Goal: Task Accomplishment & Management: Complete application form

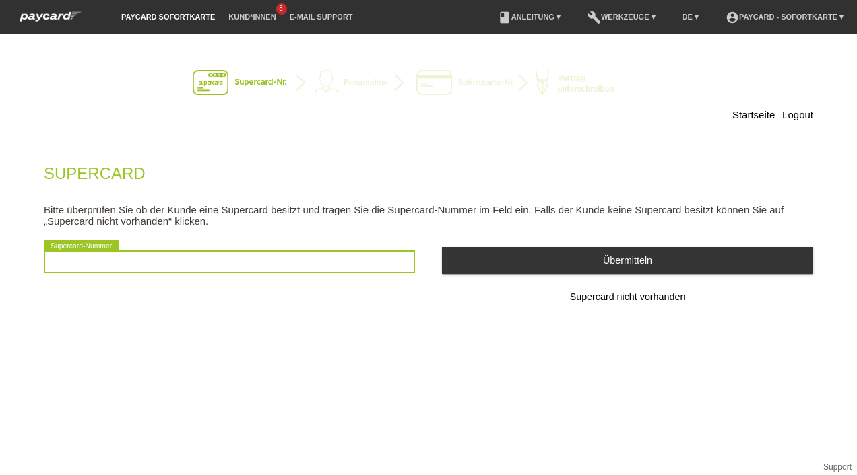
click at [170, 269] on input "text" at bounding box center [229, 262] width 371 height 23
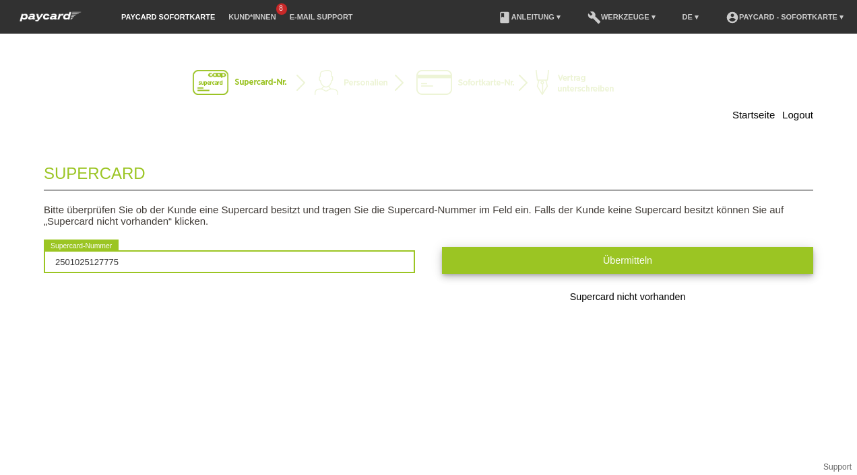
type input "2501025127775"
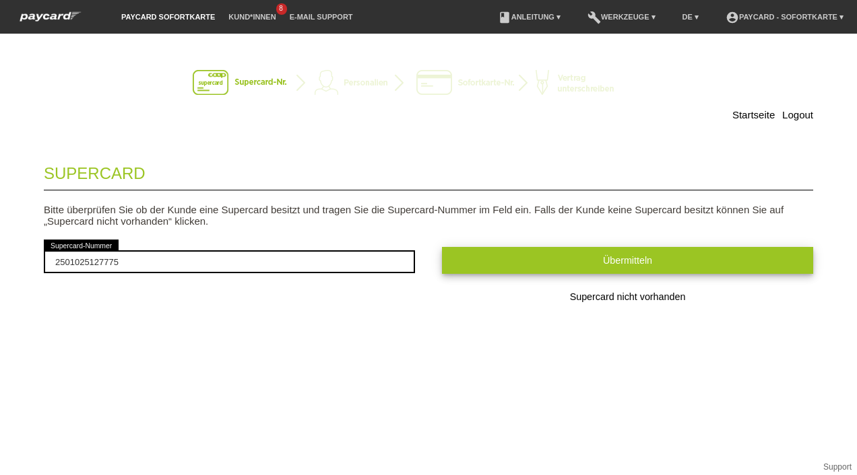
click at [503, 263] on button "Übermitteln" at bounding box center [627, 260] width 371 height 26
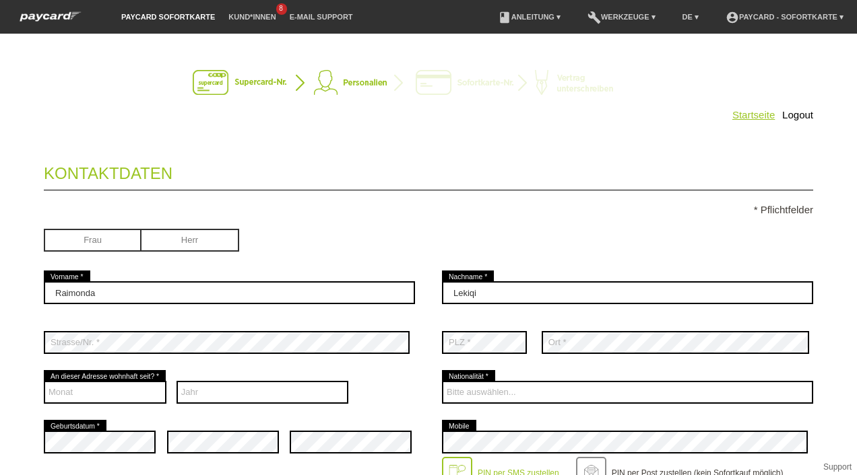
click at [742, 114] on link "Startseite" at bounding box center [753, 114] width 42 height 11
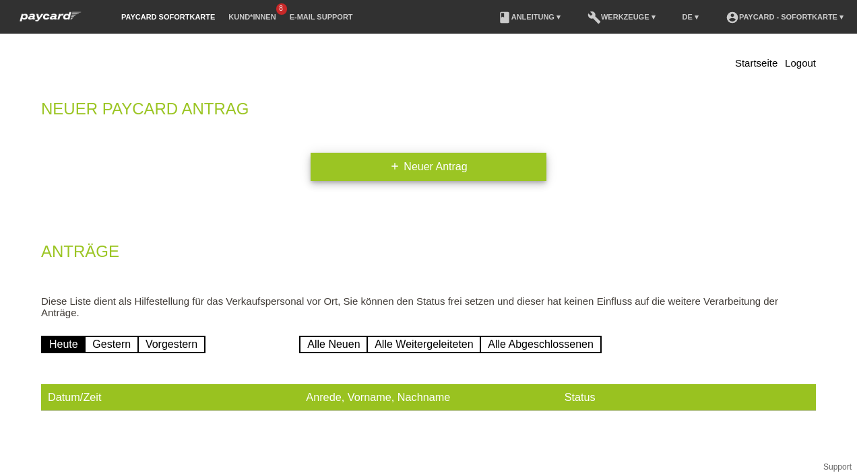
click at [407, 173] on link "add Neuer Antrag" at bounding box center [428, 167] width 236 height 28
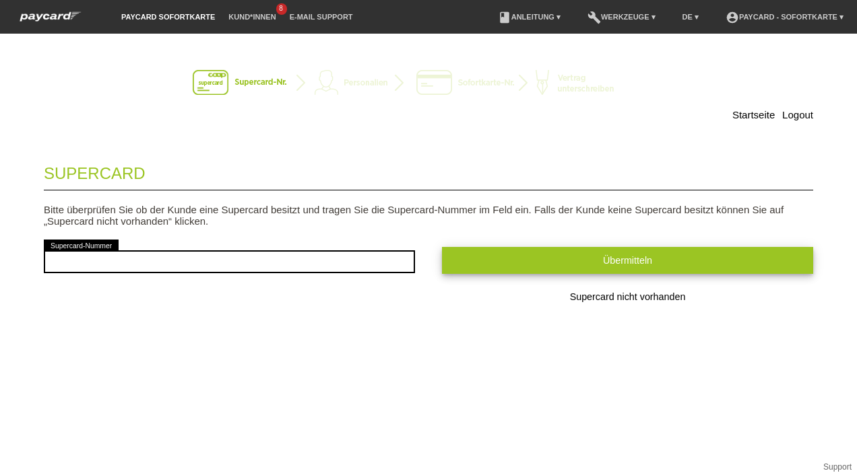
click at [611, 264] on span "Übermitteln" at bounding box center [627, 260] width 49 height 11
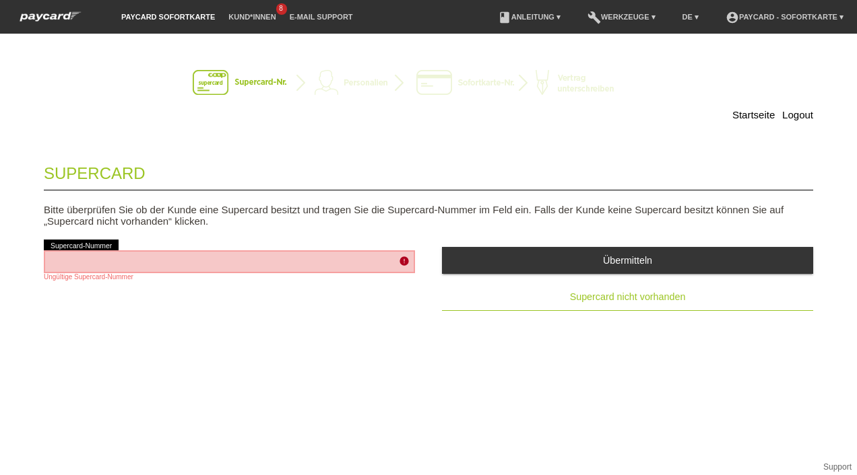
click at [615, 296] on span "Supercard nicht vorhanden" at bounding box center [628, 297] width 116 height 11
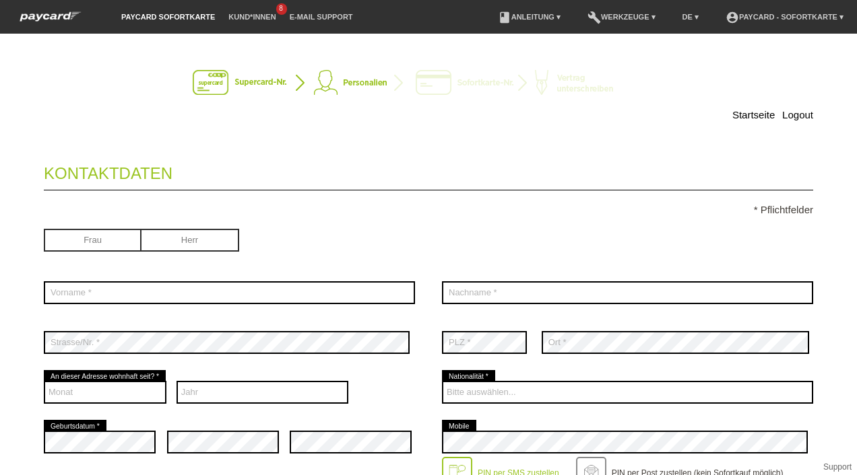
click at [209, 246] on input "radio" at bounding box center [190, 239] width 98 height 20
radio input "true"
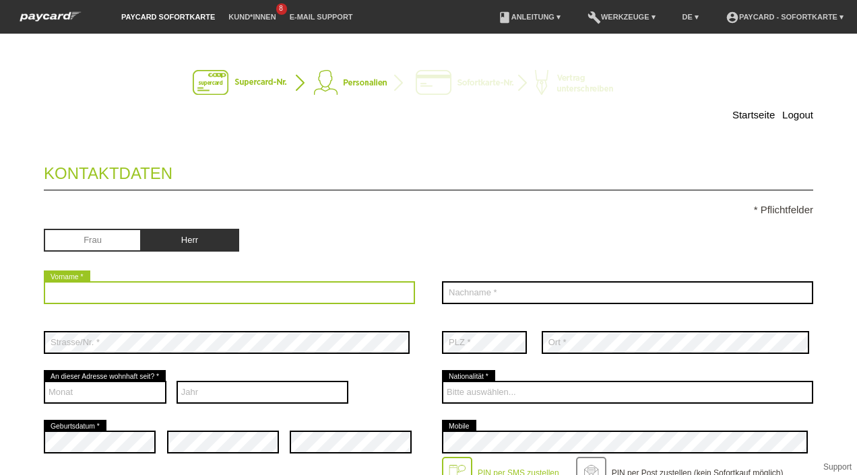
click at [125, 295] on input "text" at bounding box center [229, 292] width 371 height 23
type input "Bekim"
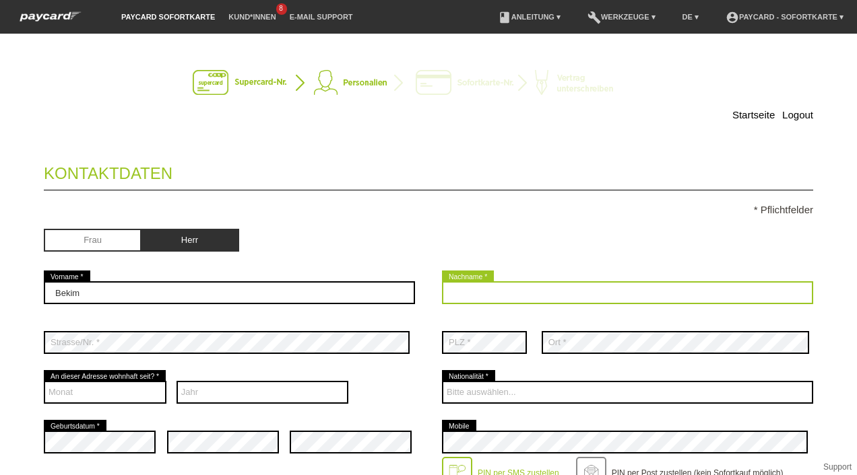
click at [519, 294] on input "text" at bounding box center [627, 292] width 371 height 23
type input "Lekiqi"
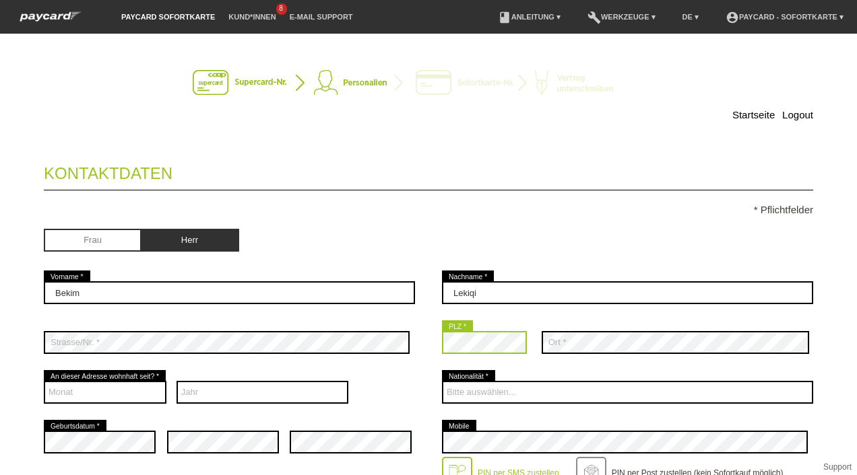
click at [360, 351] on div "error Strasse/Nr. * error PLZ * error" at bounding box center [428, 343] width 769 height 50
click at [179, 361] on div "error Strasse/Nr. *" at bounding box center [229, 343] width 371 height 50
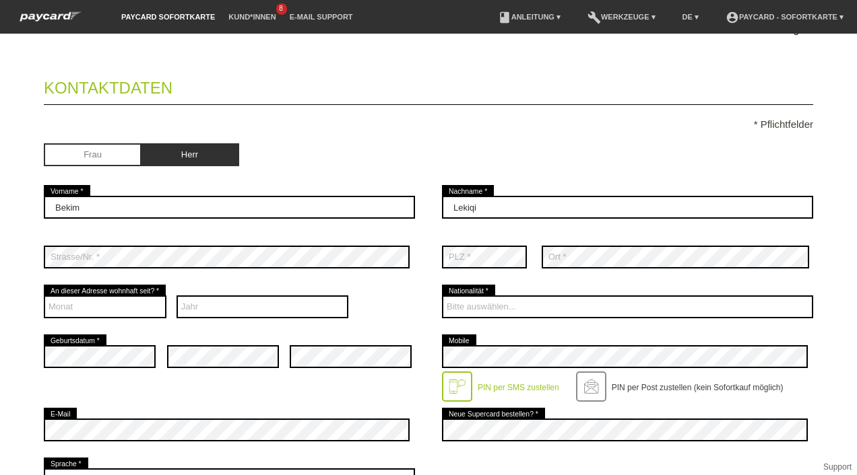
scroll to position [135, 0]
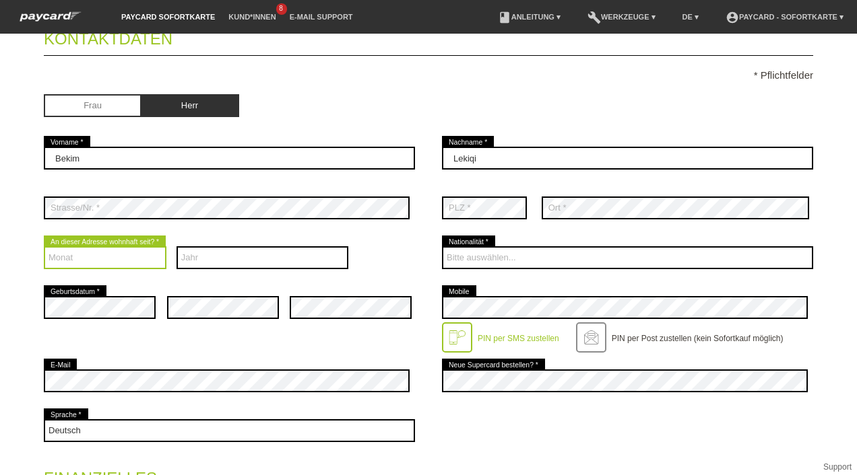
click at [73, 262] on select "Monat 01 02 03 04 05 06 07 08 09 10 11 12" at bounding box center [105, 257] width 123 height 23
select select "04"
click at [44, 248] on select "Monat 01 02 03 04 05 06 07 08 09 10 11 12" at bounding box center [105, 257] width 123 height 23
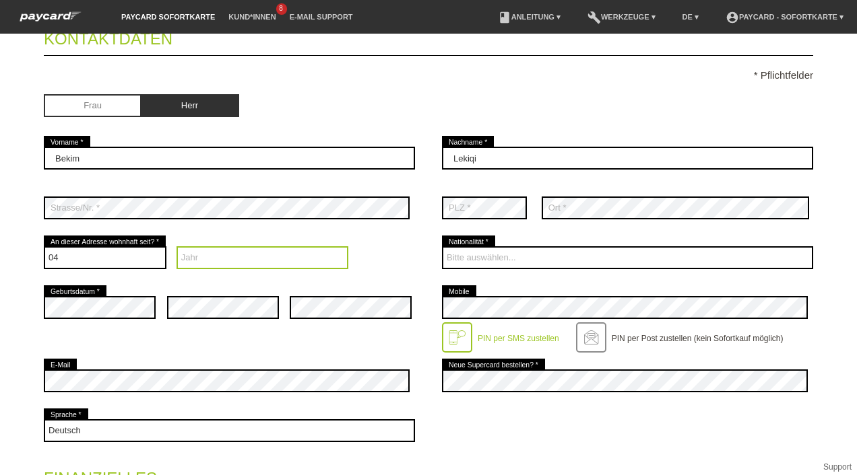
click at [196, 261] on select "Jahr 2025 2024 2023 2022 2021 2020 2019 2018 2017 2016" at bounding box center [262, 257] width 172 height 23
select select "2009"
click at [176, 248] on select "Jahr 2025 2024 2023 2022 2021 2020 2019 2018 2017 2016" at bounding box center [262, 257] width 172 height 23
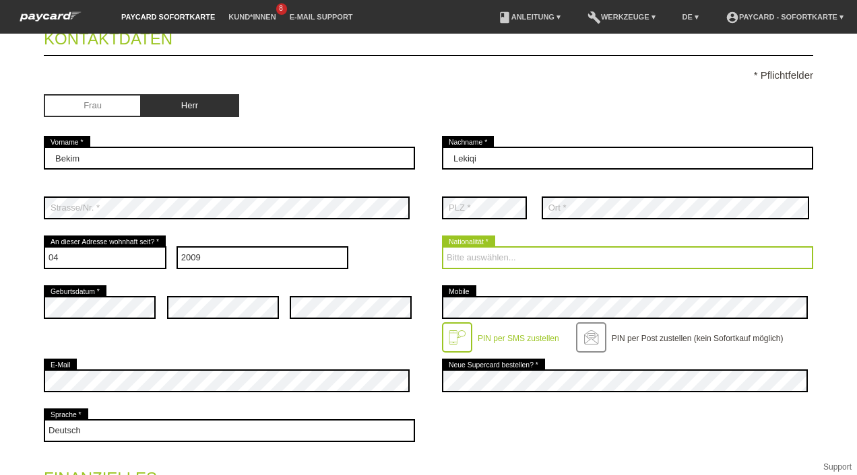
click at [457, 258] on select "Bitte auswählen... Schweiz Deutschland Liechtenstein Österreich ------------ Af…" at bounding box center [627, 257] width 371 height 23
select select "CH"
click at [442, 248] on select "Bitte auswählen... Schweiz Deutschland Liechtenstein Österreich ------------ Af…" at bounding box center [627, 257] width 371 height 23
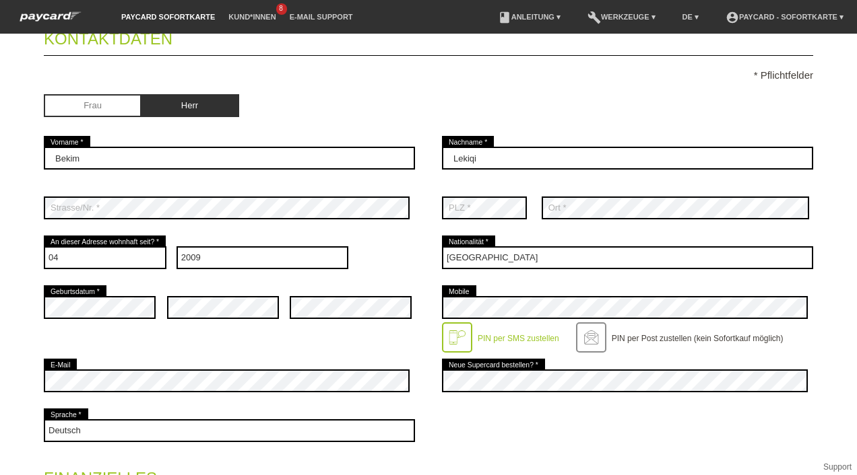
click at [436, 415] on div "Deutsch Français Italiano English error Sprache *" at bounding box center [428, 431] width 769 height 50
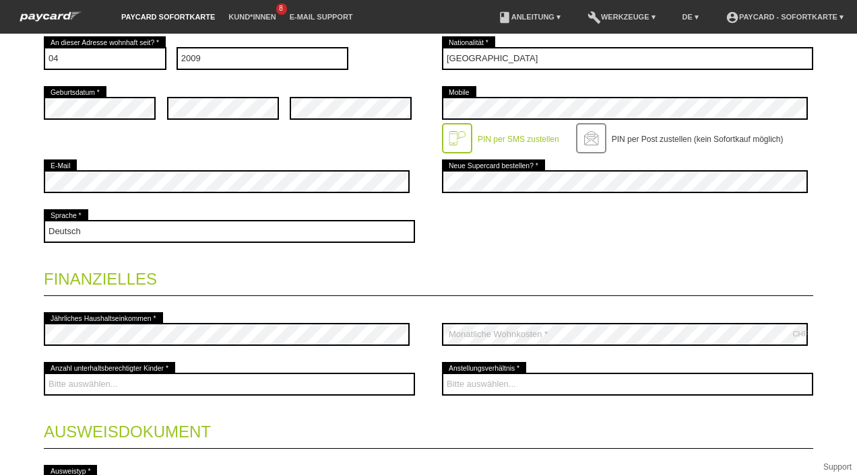
scroll to position [337, 0]
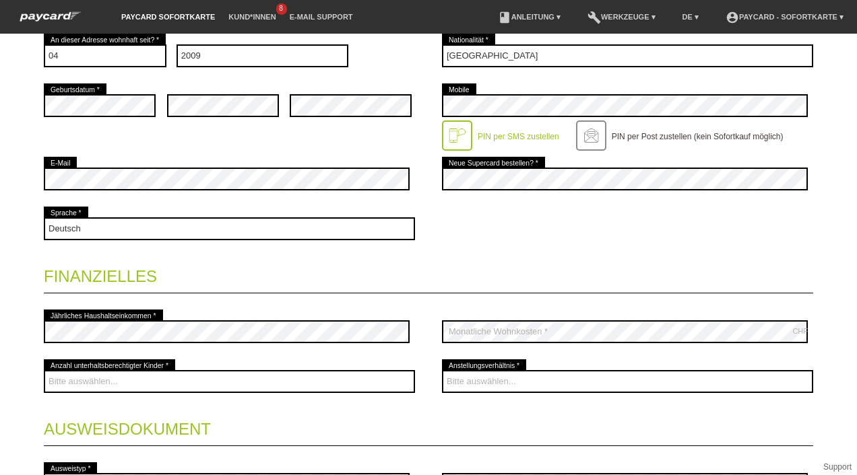
click at [224, 271] on legend "Finanzielles" at bounding box center [428, 274] width 769 height 40
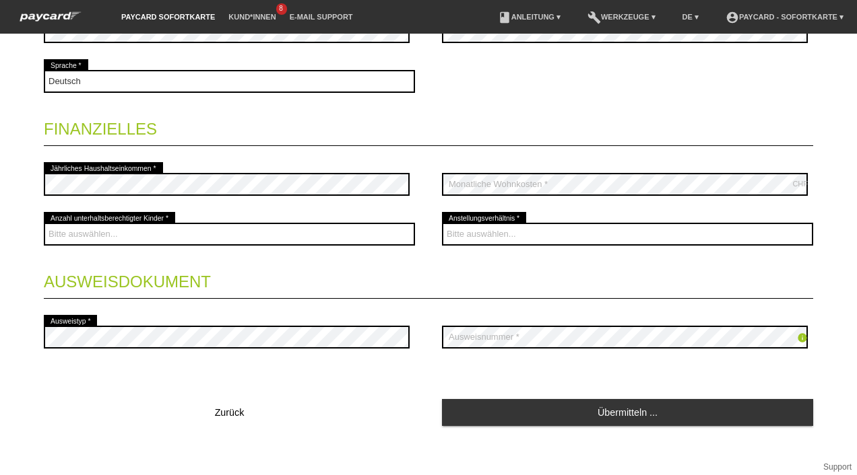
scroll to position [492, 0]
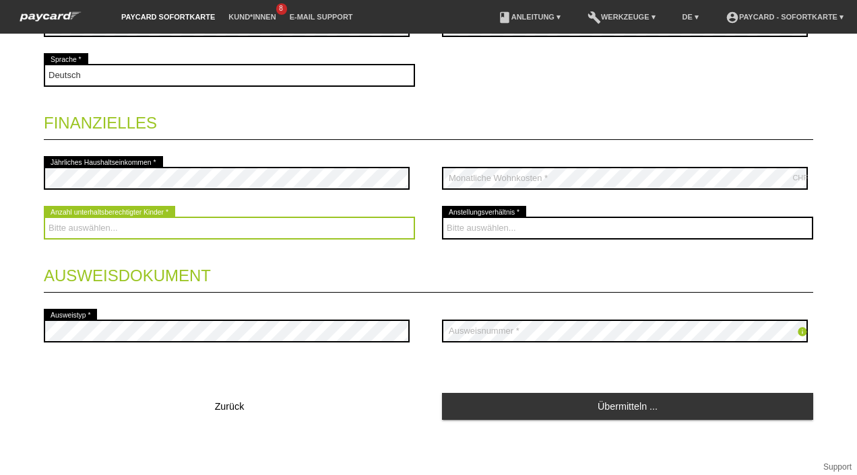
click at [226, 226] on select "Bitte auswählen... 0 1 2 3 4 5 6 7 8 9" at bounding box center [229, 228] width 371 height 23
select select "1"
click at [44, 217] on select "Bitte auswählen... 0 1 2 3 4 5 6 7 8 9" at bounding box center [229, 228] width 371 height 23
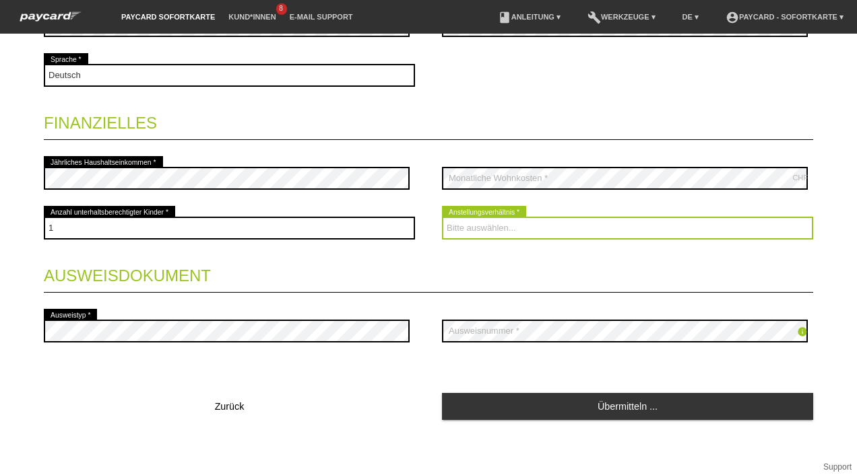
click at [475, 230] on select "Bitte auswählen... Unbefristet Befristet Lehrling/Student Pensioniert Nicht arb…" at bounding box center [627, 228] width 371 height 23
select select "UNLIMITED"
click at [442, 217] on select "Bitte auswählen... Unbefristet Befristet Lehrling/Student Pensioniert Nicht arb…" at bounding box center [627, 228] width 371 height 23
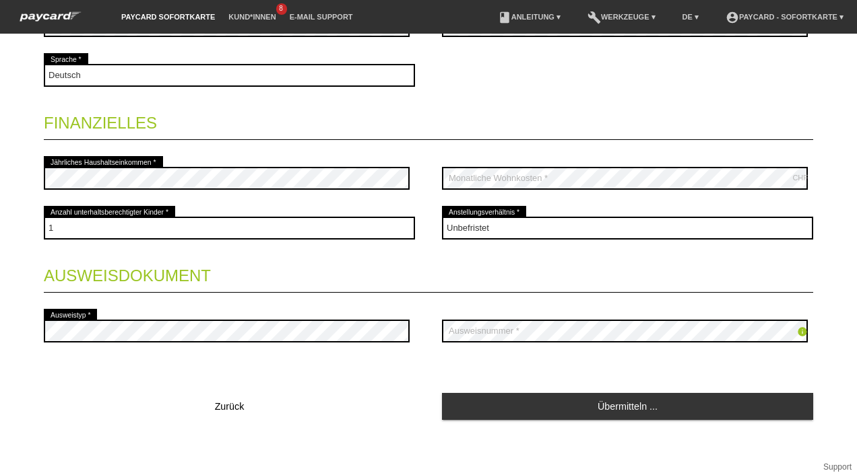
click at [690, 372] on fieldset "Kontaktdaten * Pflichtfelder Frau Herr Bekim error Vorname * Lekiqi error" at bounding box center [428, 41] width 769 height 761
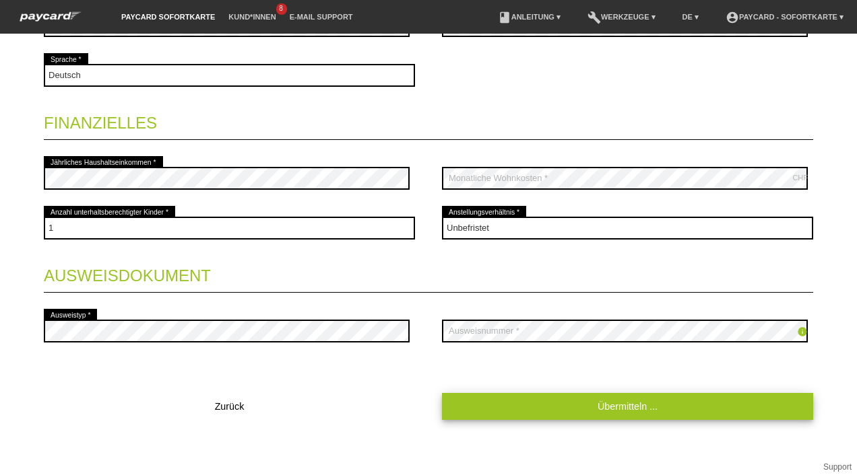
click at [589, 411] on link "Übermitteln ..." at bounding box center [627, 406] width 371 height 26
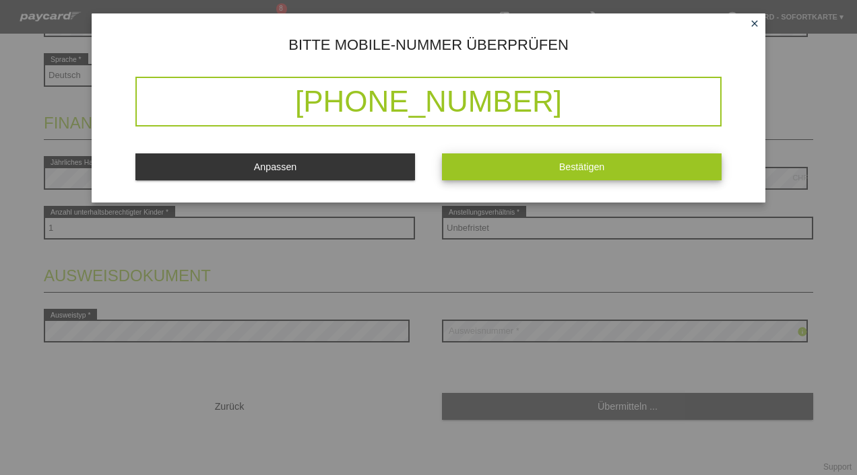
click at [554, 176] on button "Bestätigen" at bounding box center [581, 167] width 279 height 26
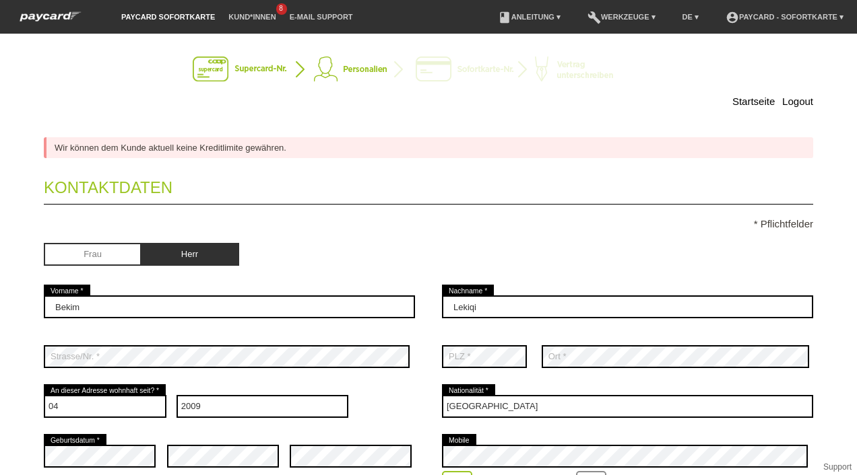
scroll to position [0, 0]
